Goal: Check status: Check status

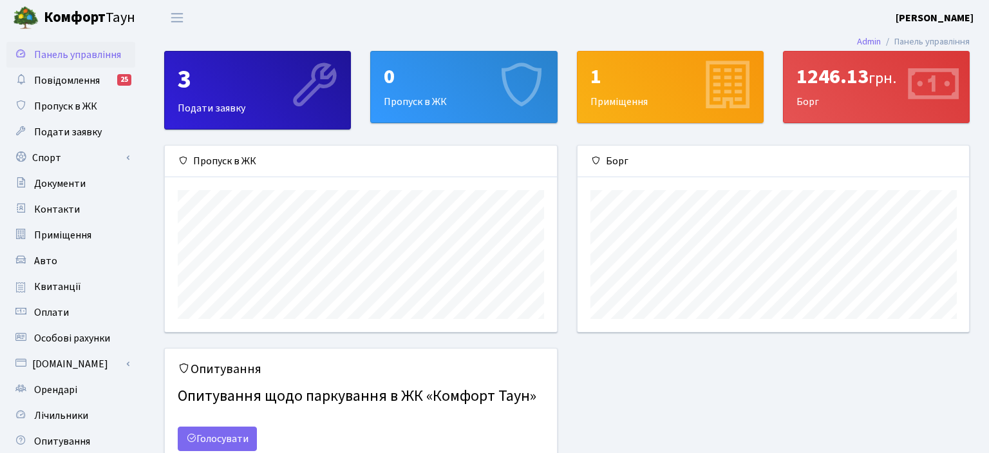
scroll to position [185, 391]
click at [840, 89] on div "1246.13 грн." at bounding box center [876, 76] width 160 height 24
click at [875, 103] on div "1246.13 грн. Борг" at bounding box center [875, 86] width 185 height 71
click at [876, 103] on div "1246.13 грн. Борг" at bounding box center [875, 86] width 185 height 71
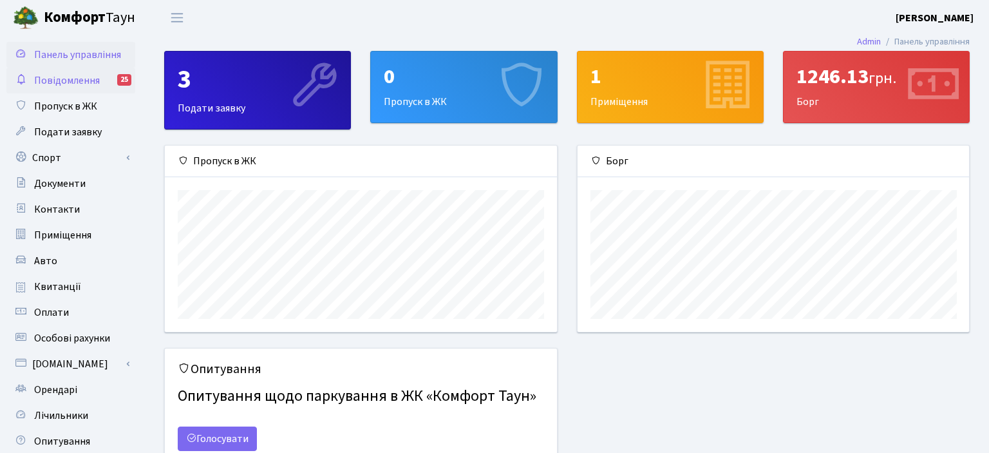
click at [120, 80] on div "25" at bounding box center [124, 80] width 14 height 12
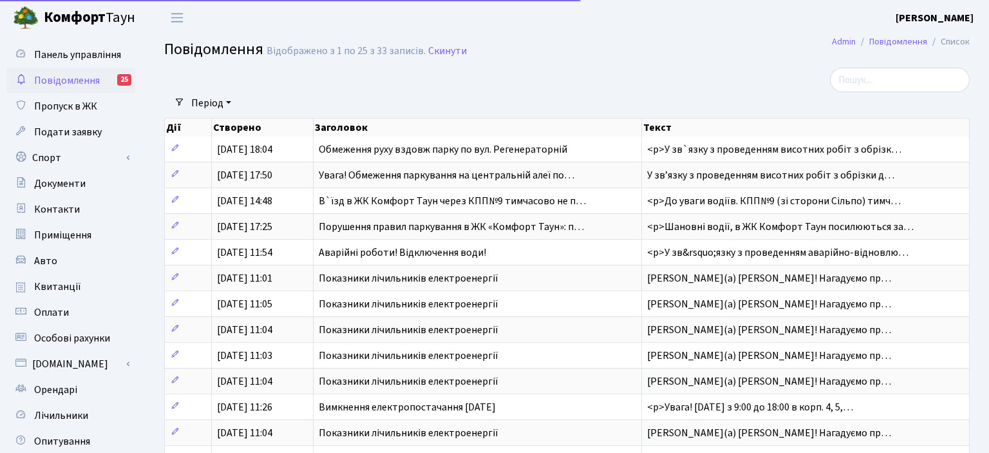
select select "25"
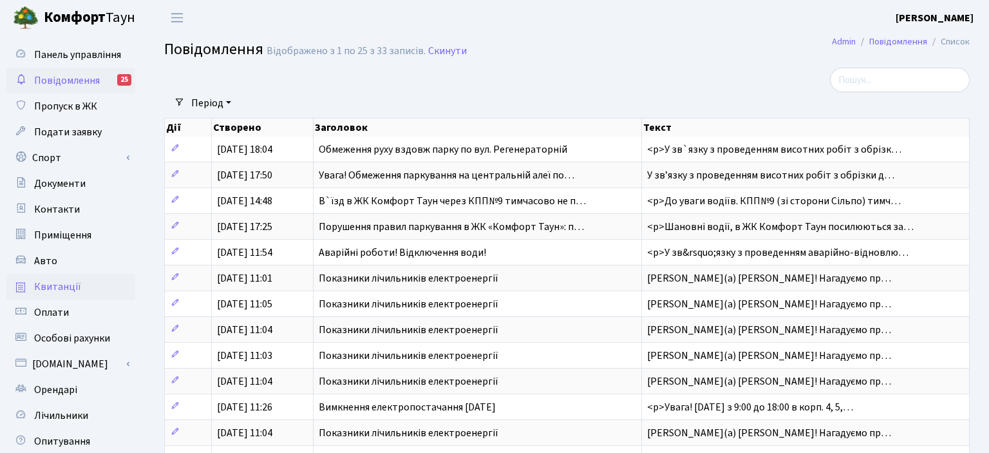
click at [78, 290] on link "Квитанції" at bounding box center [70, 287] width 129 height 26
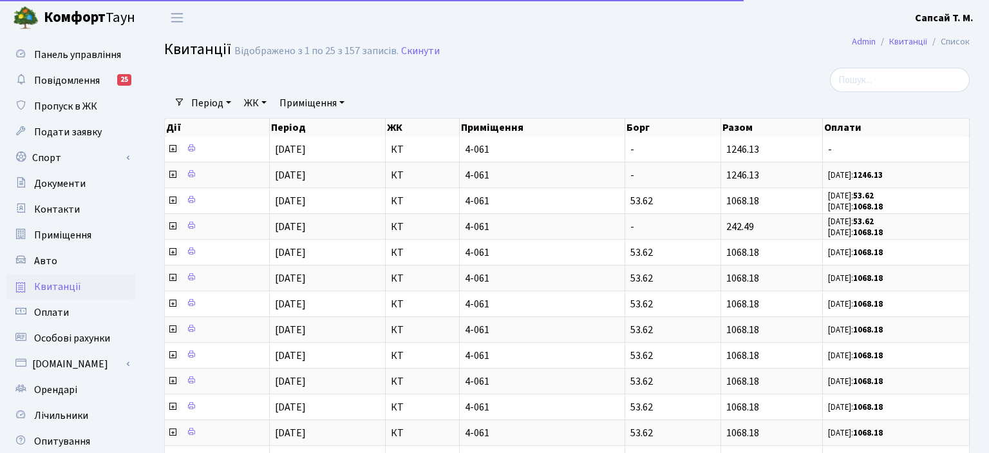
select select "25"
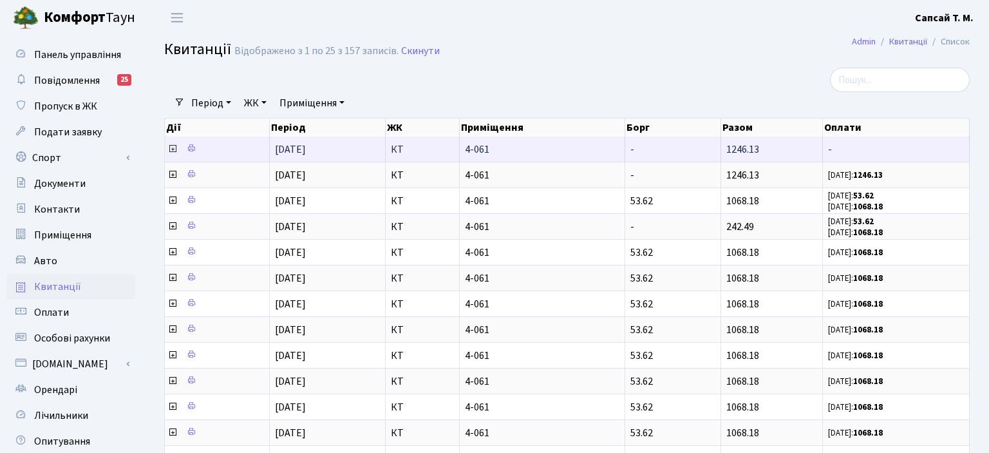
click at [171, 150] on icon at bounding box center [172, 149] width 10 height 10
